Goal: Task Accomplishment & Management: Manage account settings

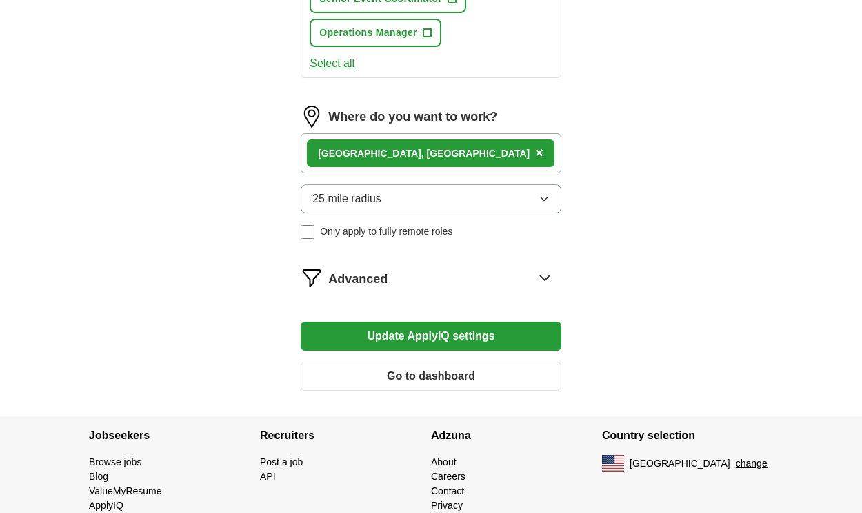
scroll to position [1082, 0]
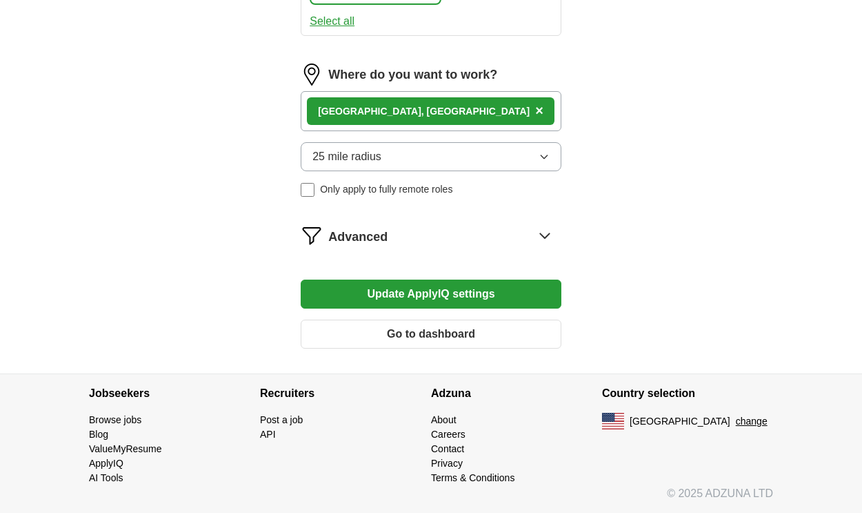
click at [328, 293] on button "Update ApplyIQ settings" at bounding box center [431, 293] width 261 height 29
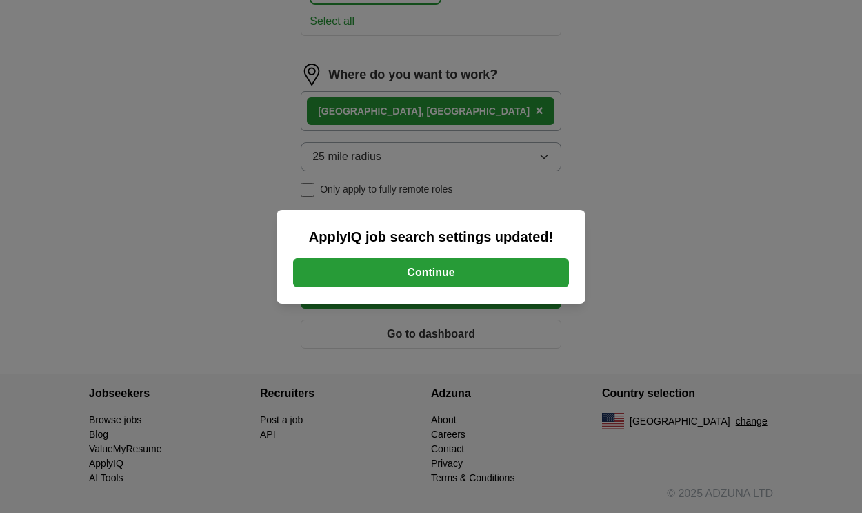
click at [340, 281] on button "Continue" at bounding box center [431, 272] width 276 height 29
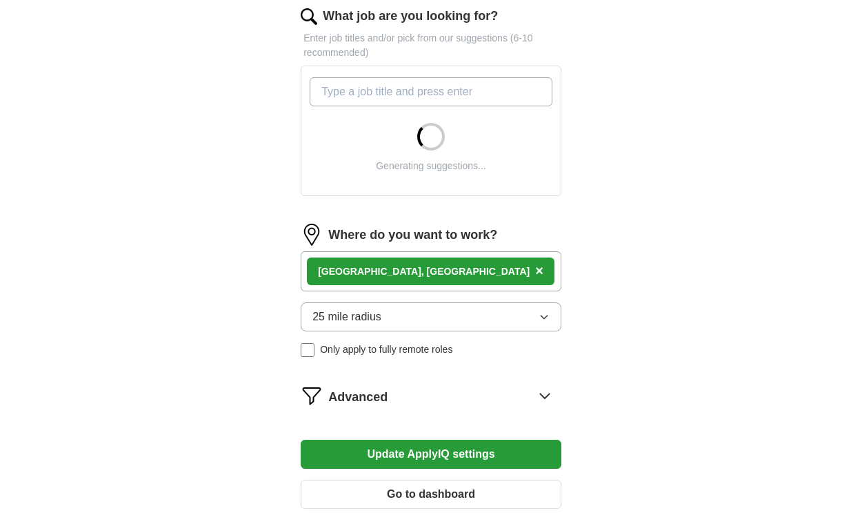
scroll to position [474, 0]
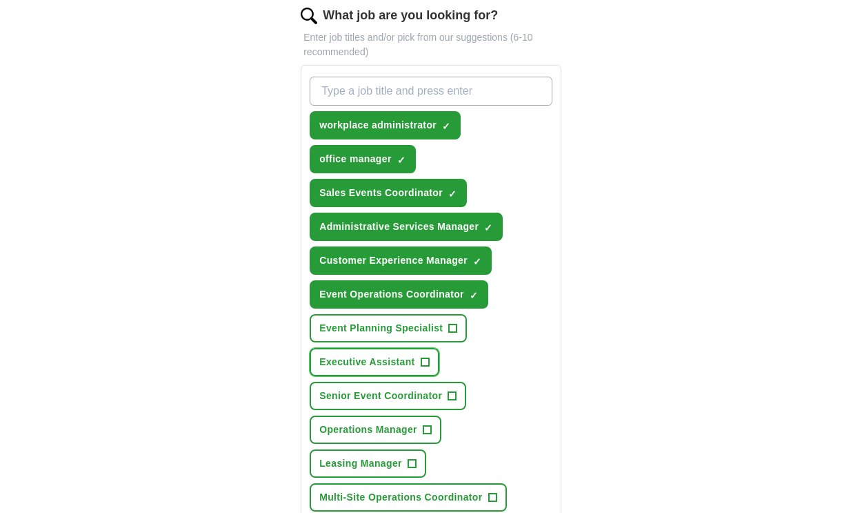
click at [426, 363] on span "+" at bounding box center [425, 362] width 8 height 11
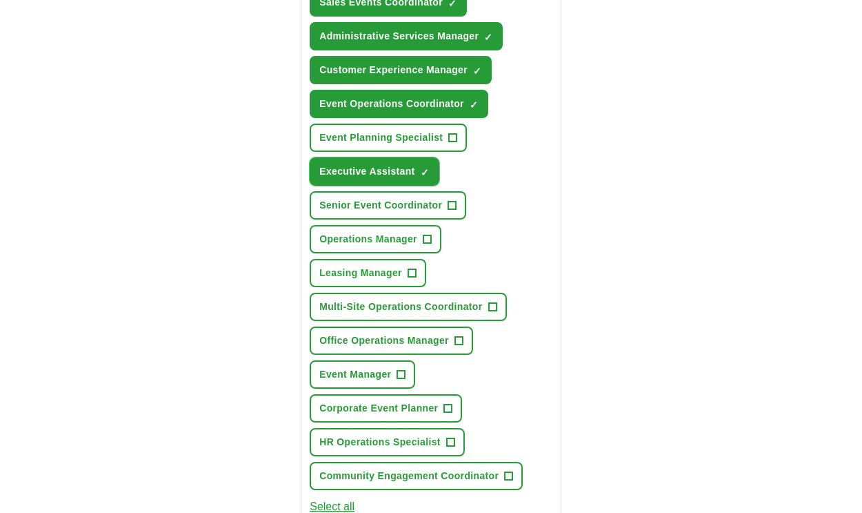
scroll to position [669, 0]
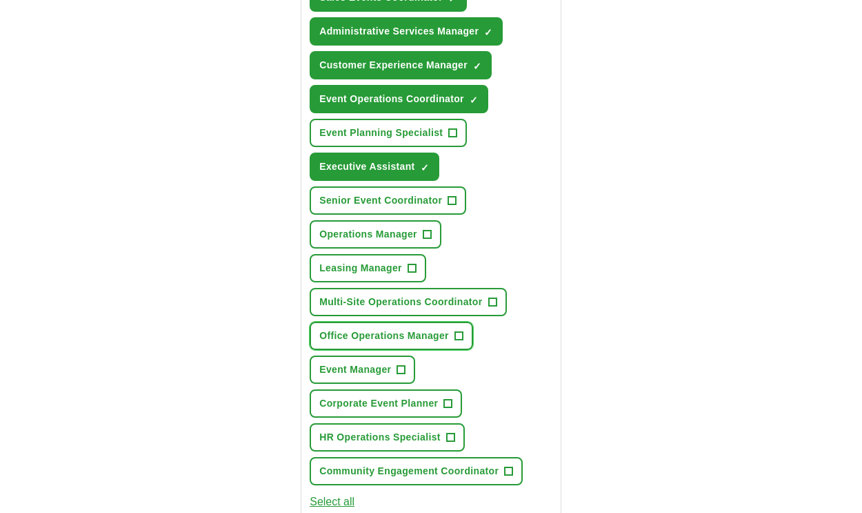
click at [462, 337] on span "+" at bounding box center [459, 335] width 8 height 11
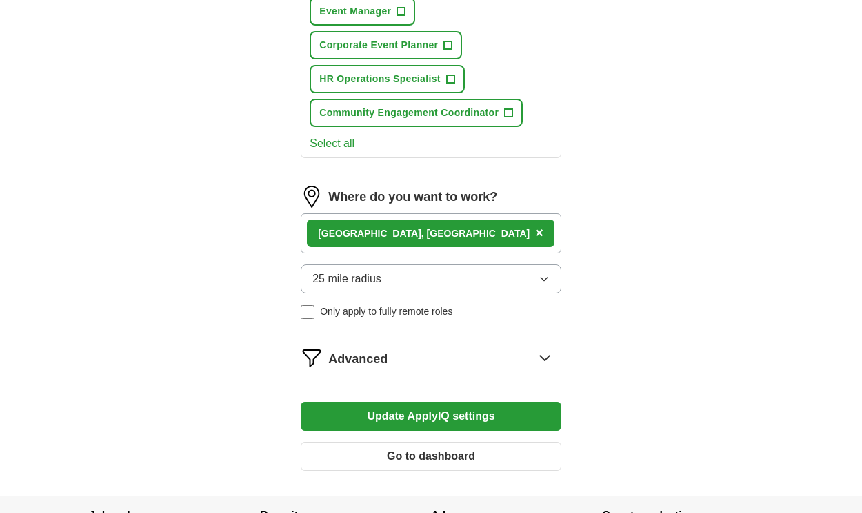
scroll to position [1149, 0]
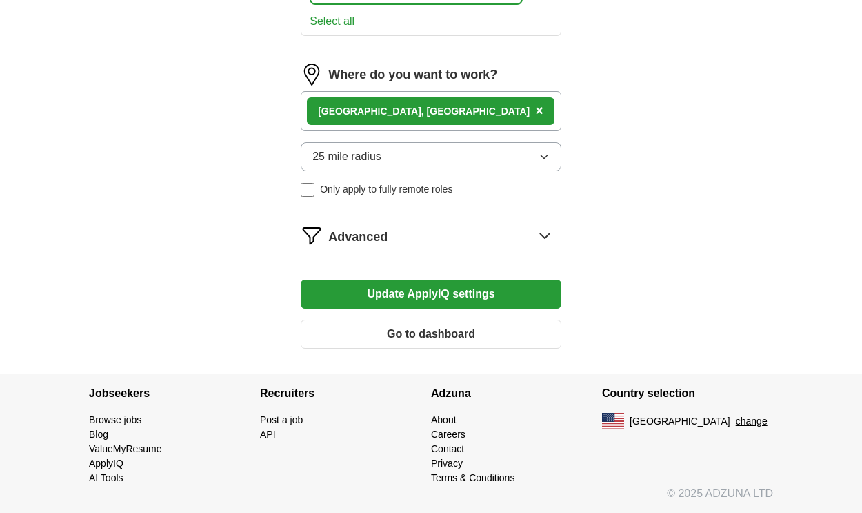
click at [488, 303] on button "Update ApplyIQ settings" at bounding box center [431, 293] width 261 height 29
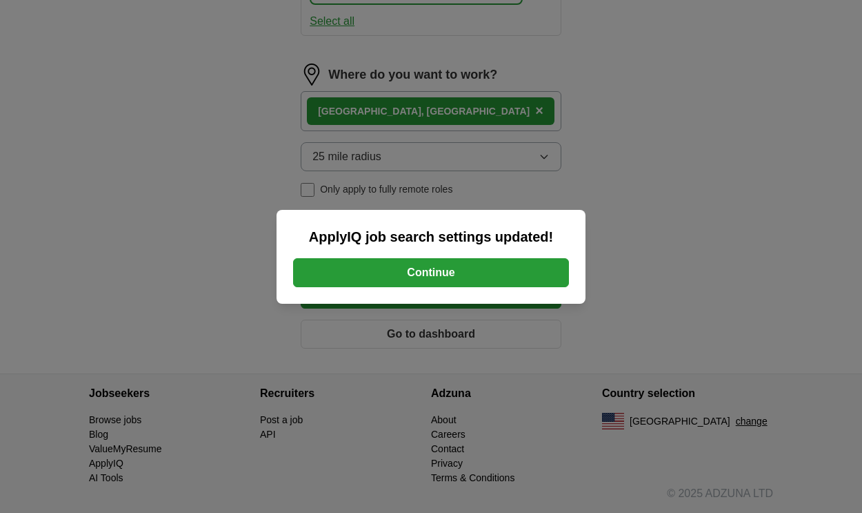
click at [498, 270] on button "Continue" at bounding box center [431, 272] width 276 height 29
